Goal: Find contact information: Find contact information

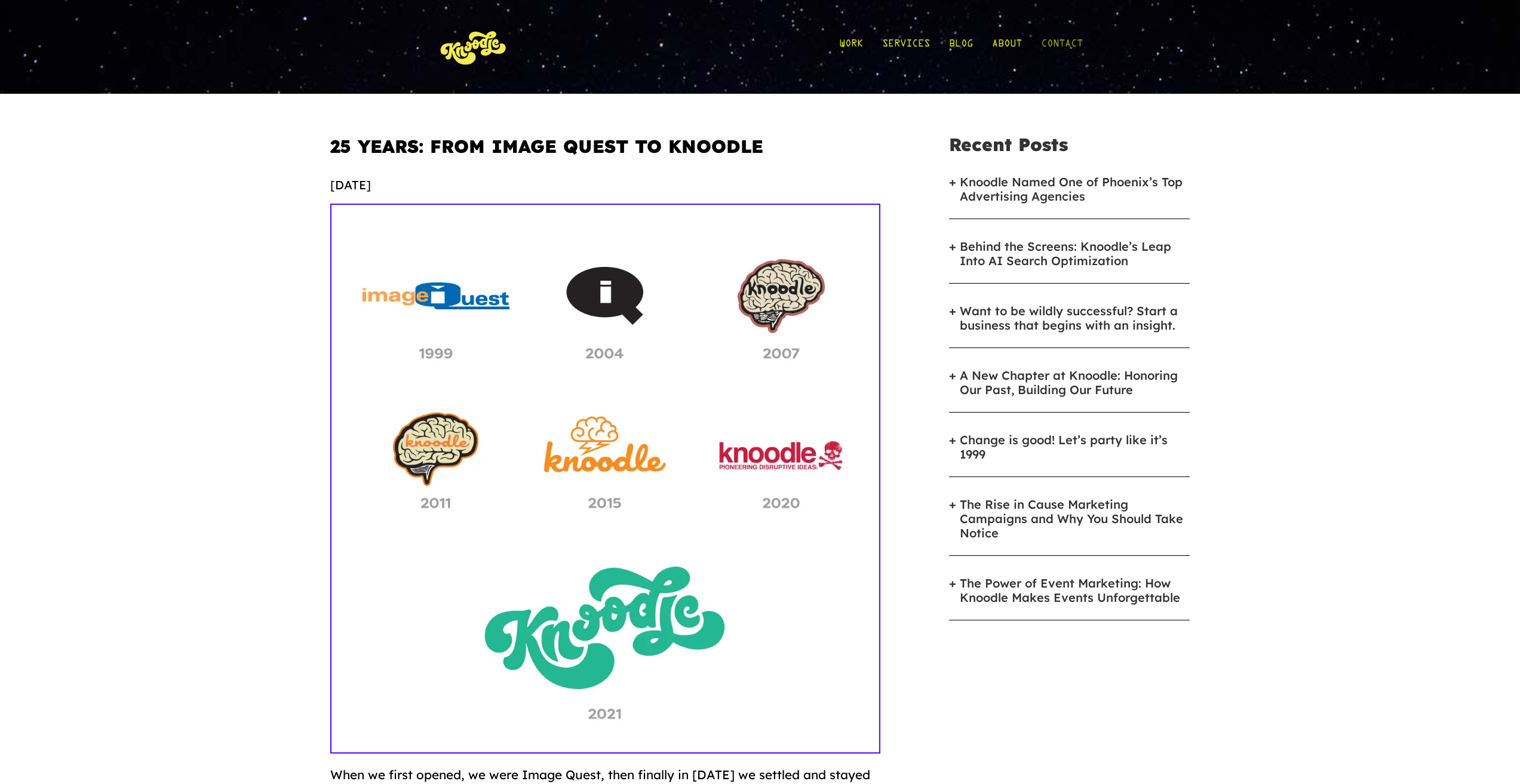
click at [1056, 38] on link "Contact" at bounding box center [1061, 47] width 42 height 56
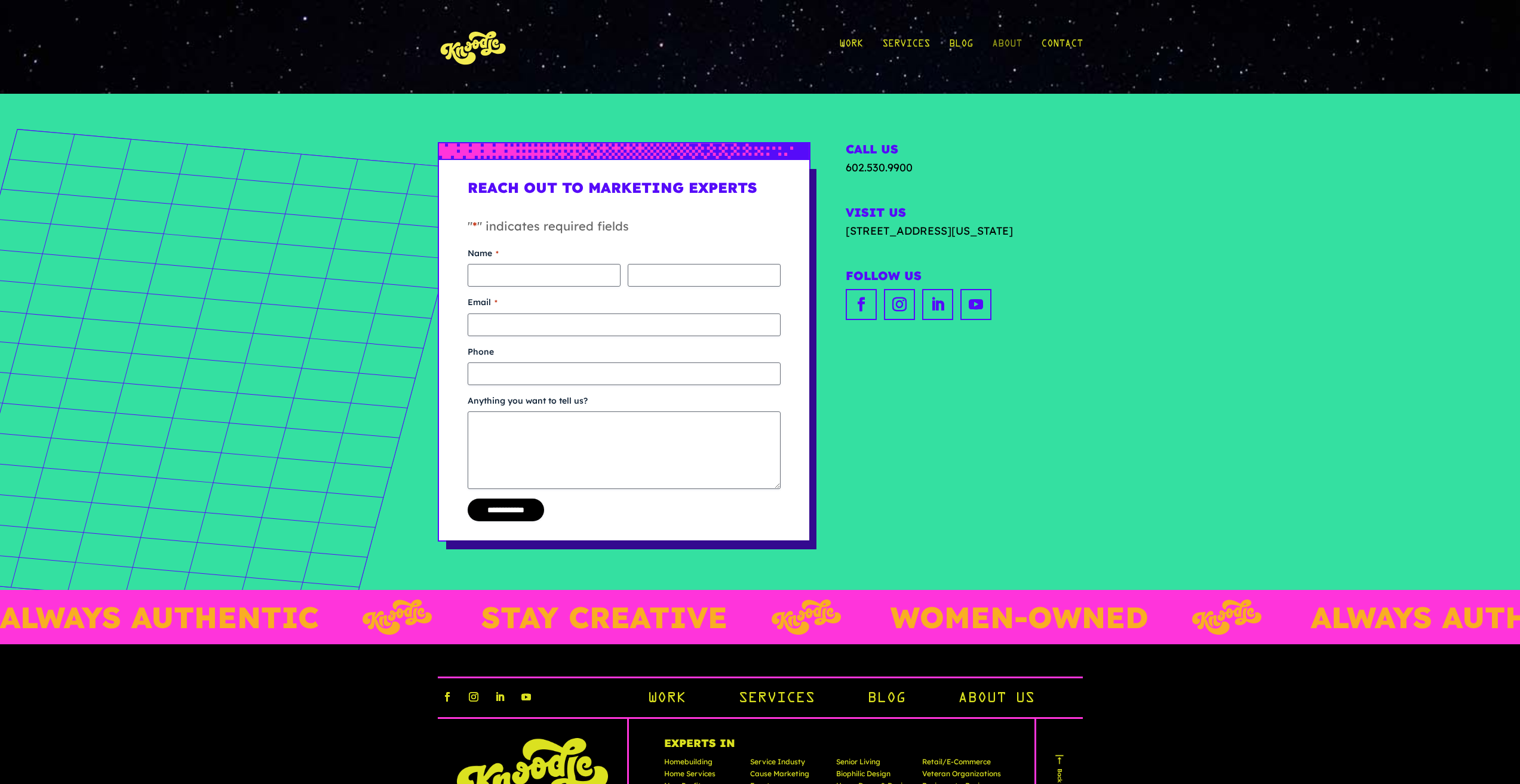
click at [1005, 43] on link "About" at bounding box center [1006, 47] width 30 height 56
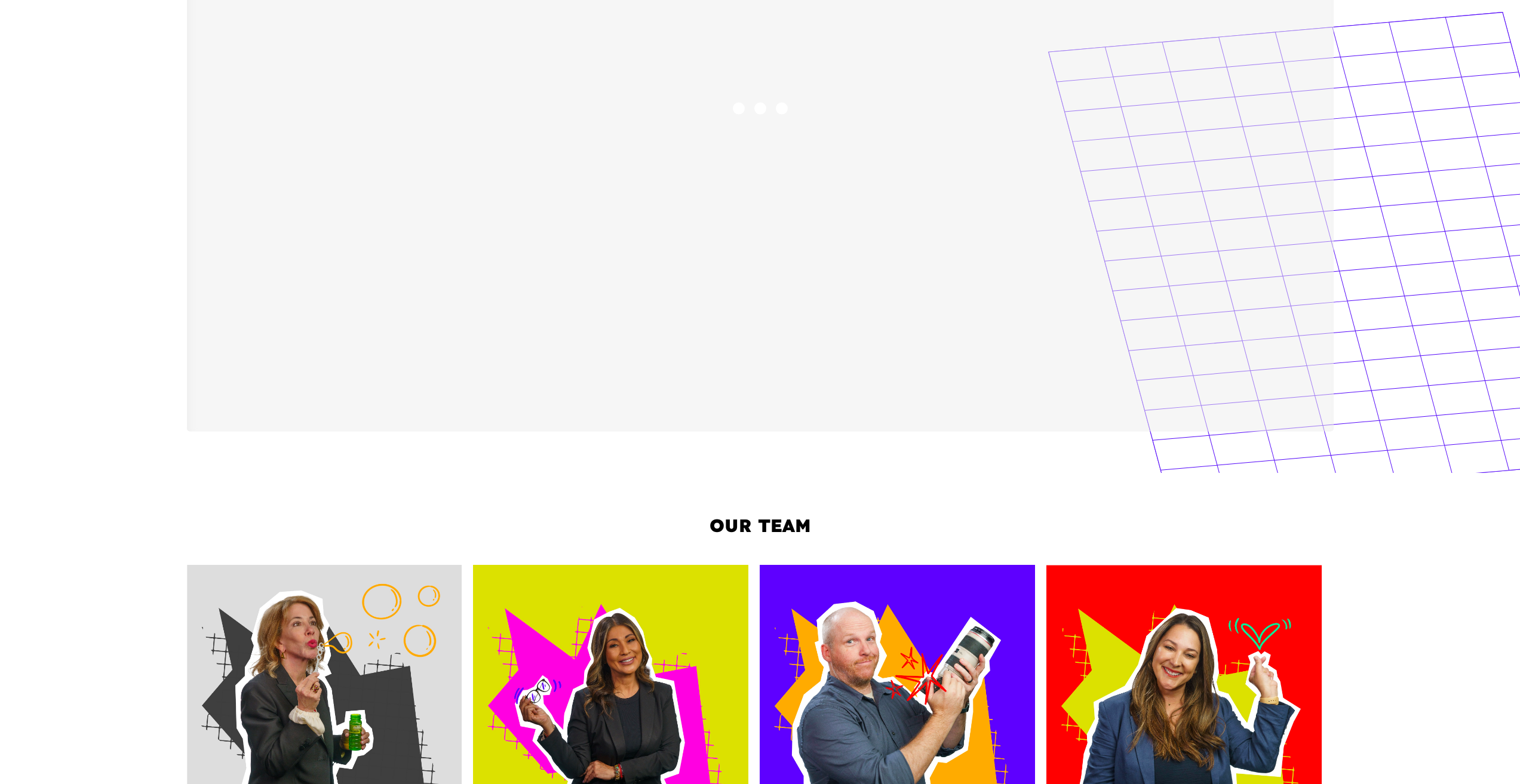
scroll to position [1374, 0]
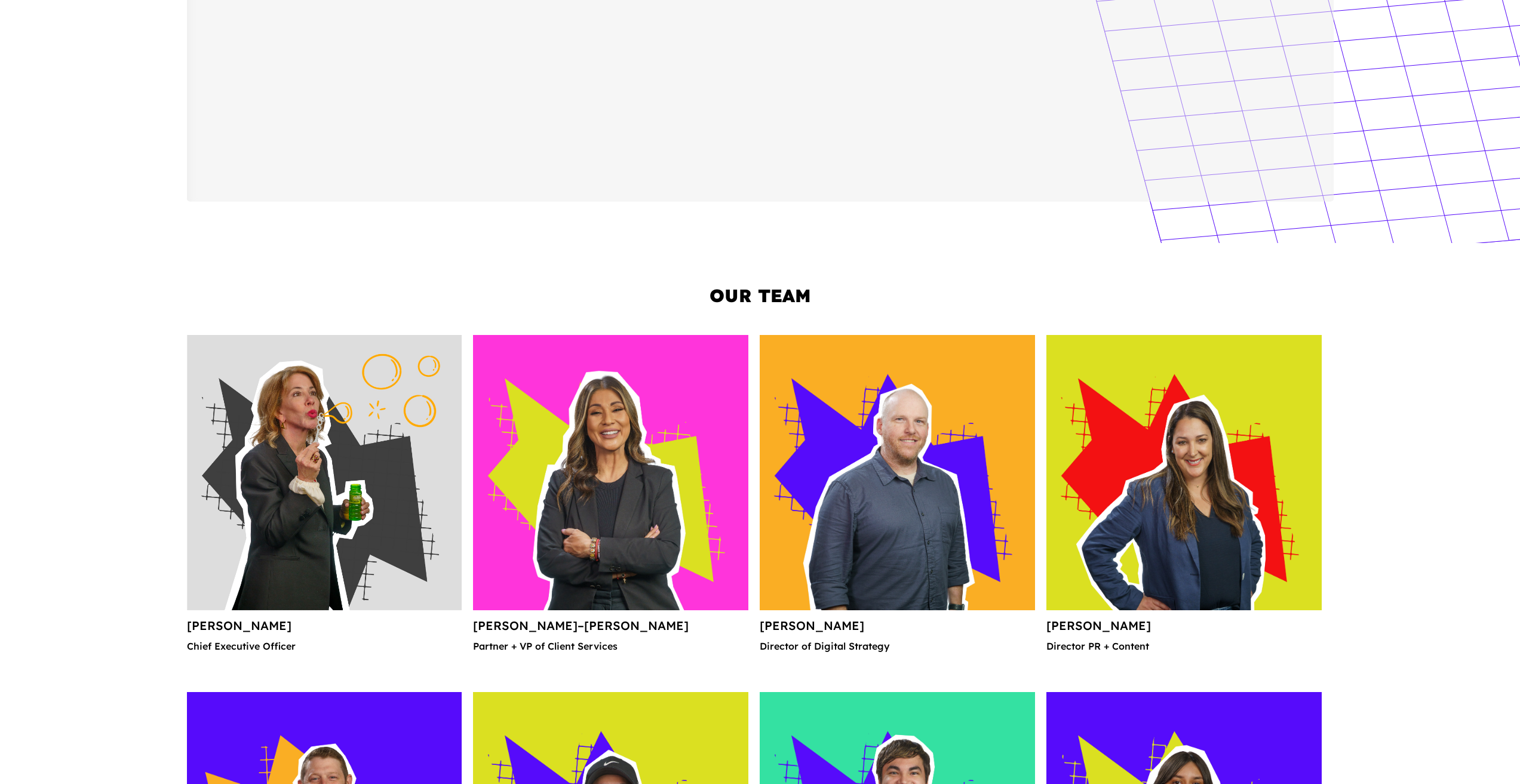
click at [298, 545] on img at bounding box center [324, 472] width 275 height 275
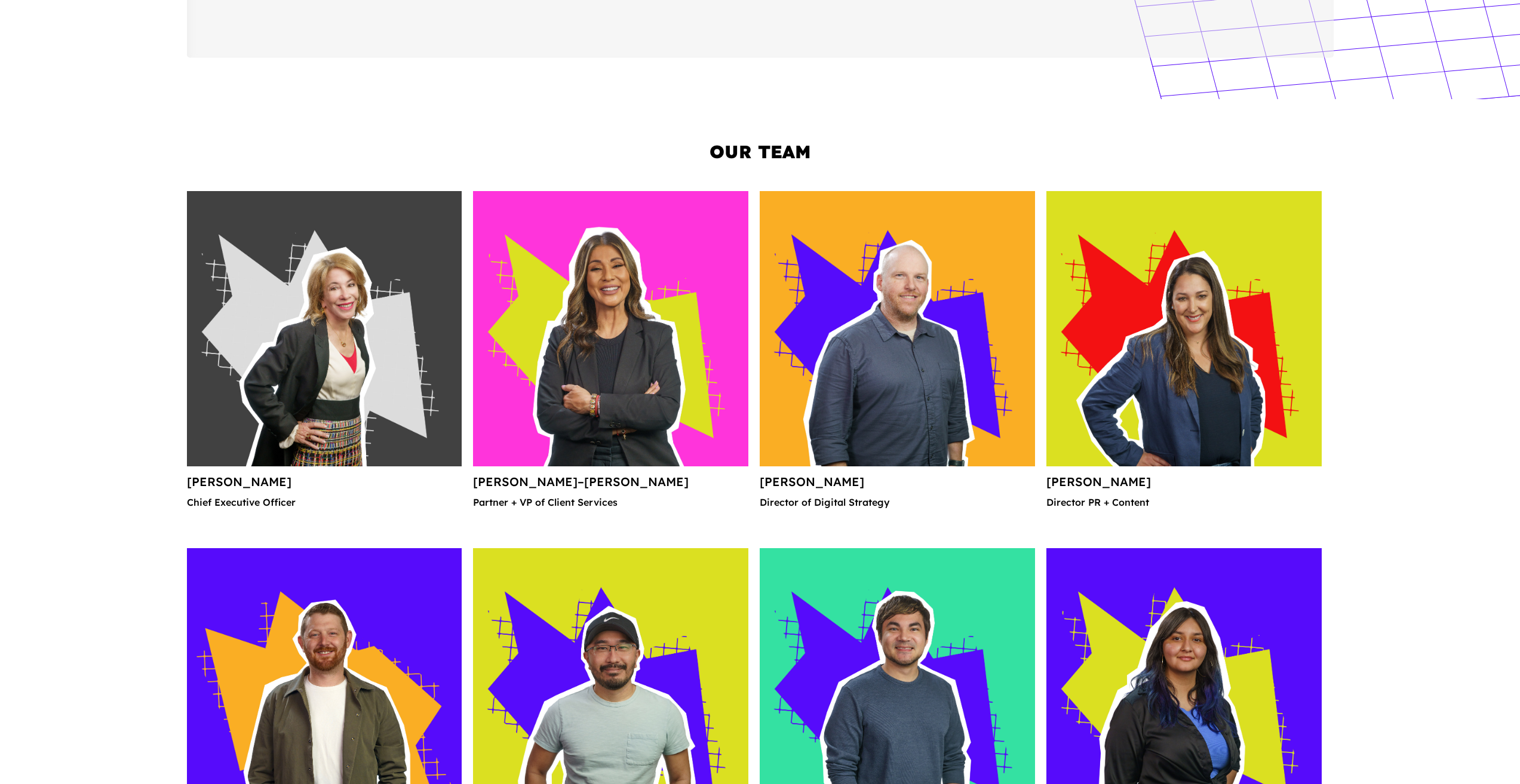
scroll to position [1493, 0]
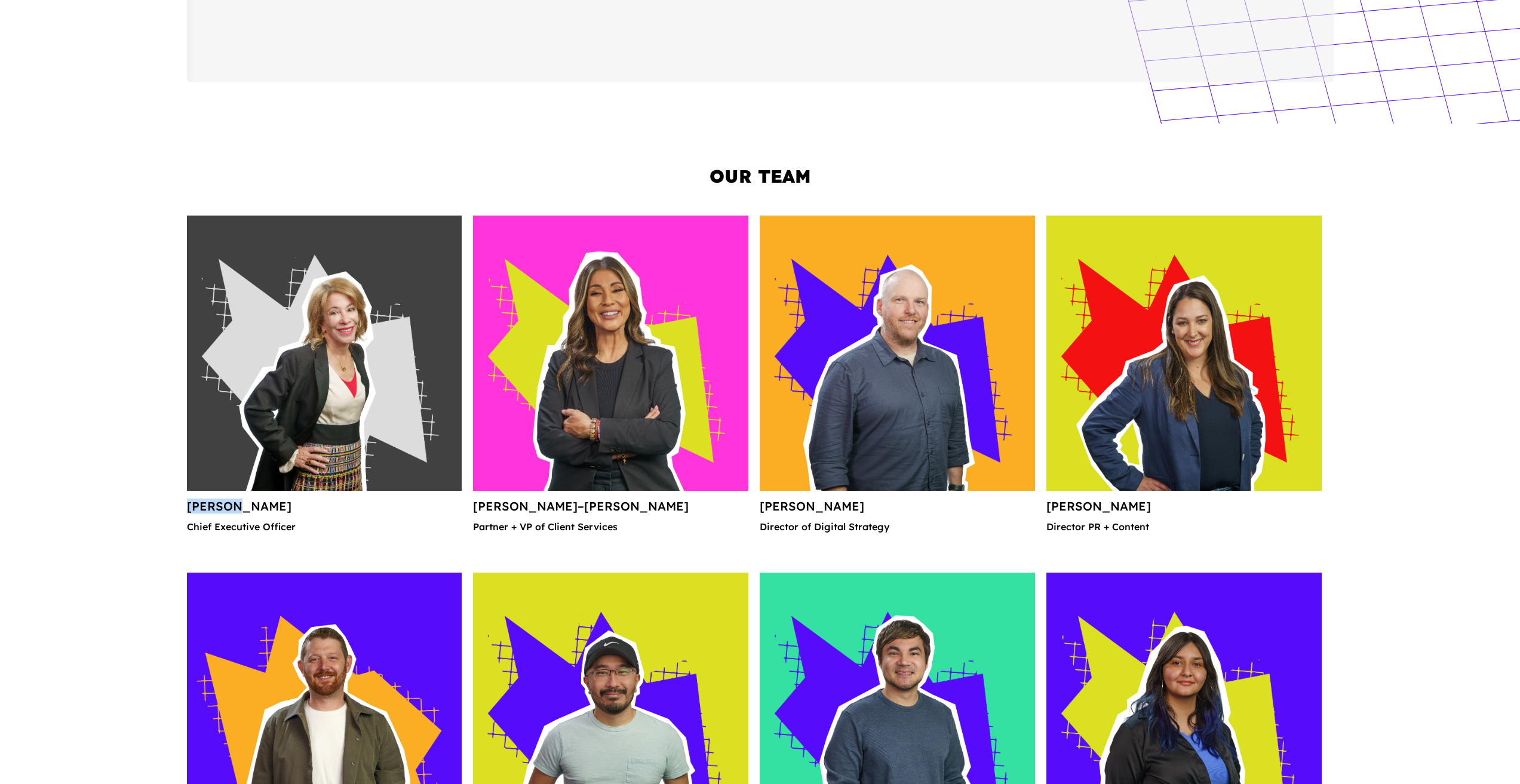
drag, startPoint x: 234, startPoint y: 506, endPoint x: 174, endPoint y: 512, distance: 60.3
click at [174, 512] on div "Our Team Rosaria Cain Chief Executive Officer Sandra Guadarrama–Baumunk Partner…" at bounding box center [760, 725] width 1520 height 1204
copy h4 "Rosaria"
